Goal: Consume media (video, audio)

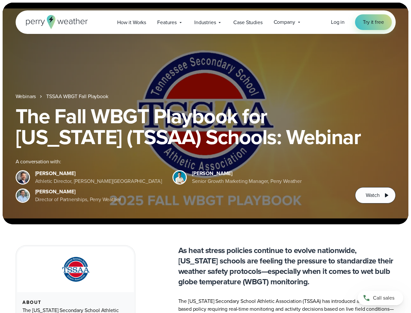
click at [205, 156] on div "The Fall WBGT Playbook for [US_STATE] (TSSAA) Schools: Webinar A conversation w…" at bounding box center [206, 155] width 380 height 98
click at [205, 22] on span "Industries" at bounding box center [204, 23] width 21 height 8
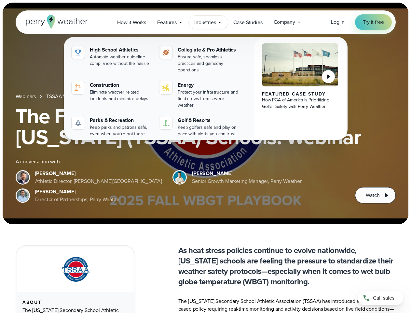
click at [205, 113] on h1 "The Fall WBGT Playbook for [US_STATE] (TSSAA) Schools: Webinar" at bounding box center [206, 127] width 380 height 42
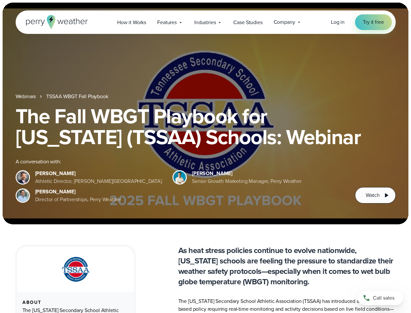
click at [78, 96] on link "TSSAA WBGT Fall Playbook" at bounding box center [77, 96] width 62 height 8
click at [375, 195] on span "Watch" at bounding box center [373, 195] width 14 height 8
